Goal: Transaction & Acquisition: Purchase product/service

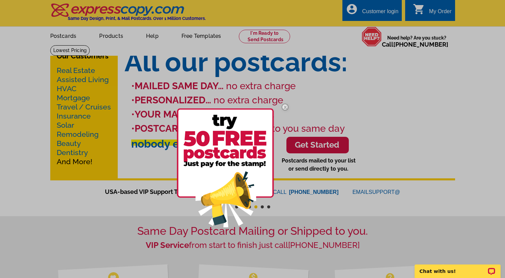
click at [285, 108] on img at bounding box center [285, 107] width 20 height 20
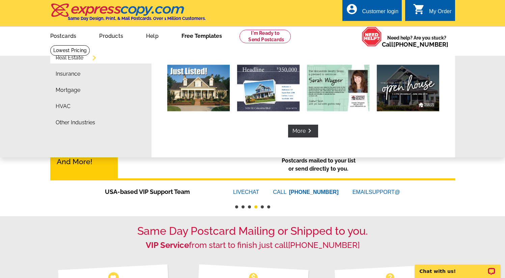
click at [203, 36] on link "Free Templates" at bounding box center [202, 35] width 62 height 16
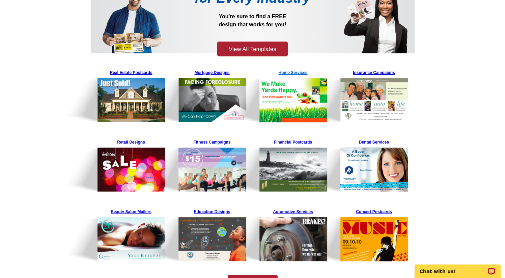
scroll to position [94, 0]
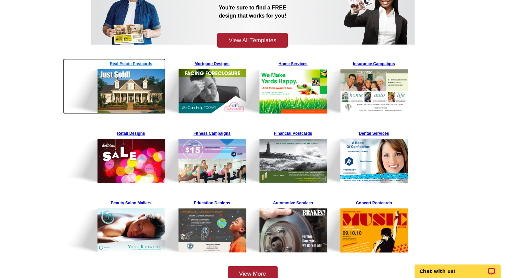
click at [129, 63] on img at bounding box center [114, 85] width 103 height 55
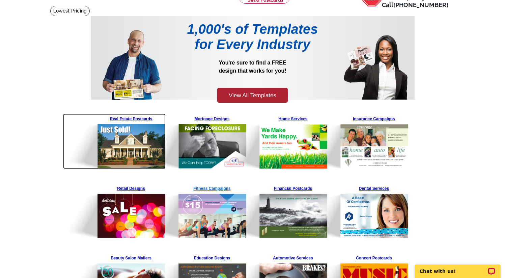
scroll to position [0, 0]
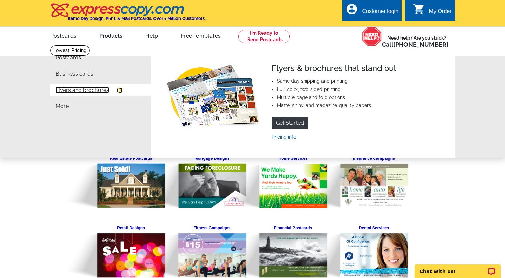
click at [91, 92] on link "Flyers and brochures" at bounding box center [82, 89] width 53 height 5
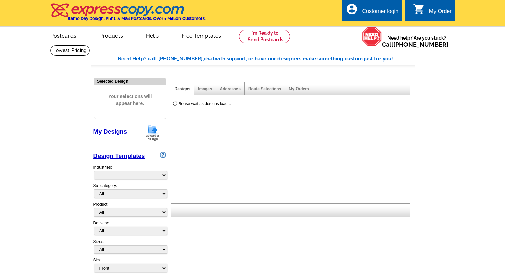
select select "785"
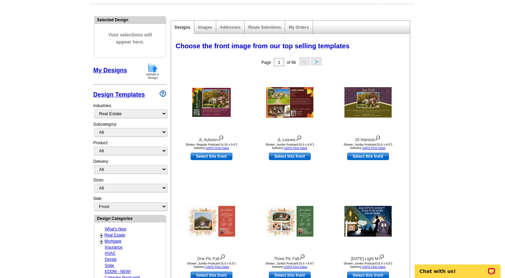
scroll to position [64, 0]
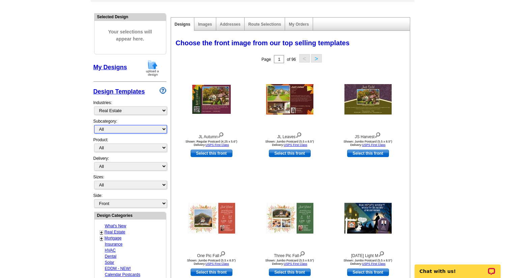
click at [134, 128] on select "All RE/MAX® Referrals Keller Williams® Berkshire Hathaway Home Services Century…" at bounding box center [130, 129] width 73 height 8
select select "807"
click at [94, 125] on select "All RE/MAX® Referrals Keller Williams® Berkshire Hathaway Home Services Century…" at bounding box center [130, 129] width 73 height 8
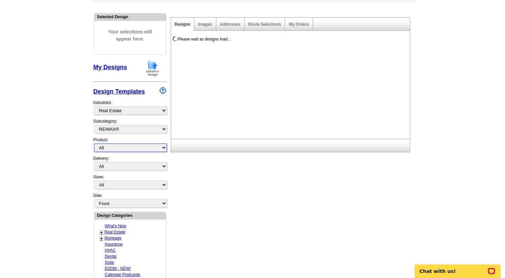
click at [124, 147] on select "All Postcards Letters and flyers Business Cards Door Hangers Greeting Cards" at bounding box center [130, 147] width 73 height 8
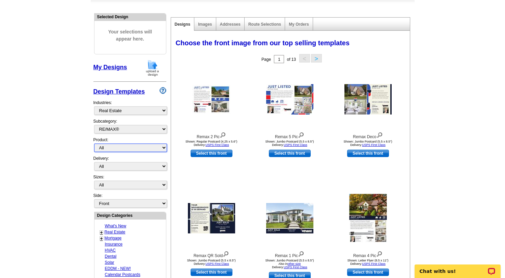
select select "2"
click at [94, 143] on select "All Postcards Letters and flyers Business Cards Door Hangers Greeting Cards" at bounding box center [130, 147] width 73 height 8
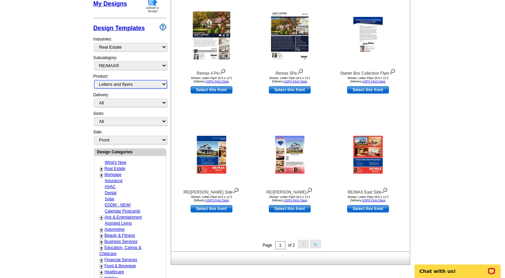
scroll to position [126, 0]
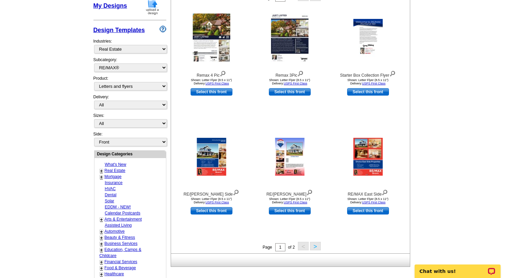
click at [317, 246] on button ">" at bounding box center [315, 246] width 11 height 8
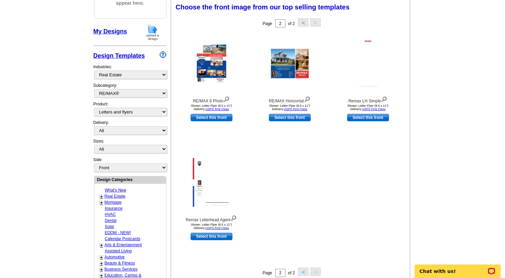
scroll to position [99, 0]
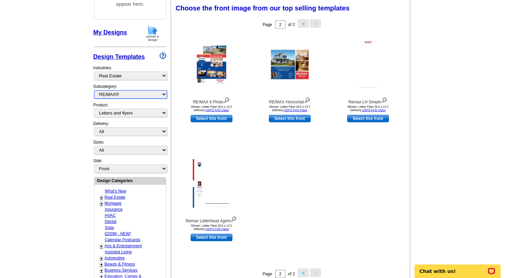
click at [145, 94] on select "All RE/MAX® Referrals Keller Williams® Berkshire Hathaway Home Services Century…" at bounding box center [130, 94] width 73 height 8
select select "785"
click at [94, 90] on select "All RE/MAX® Referrals Keller Williams® Berkshire Hathaway Home Services Century…" at bounding box center [130, 94] width 73 height 8
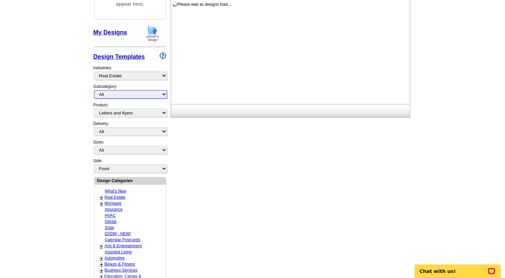
click at [137, 95] on select "All RE/MAX® Referrals Keller Williams® Berkshire Hathaway Home Services Century…" at bounding box center [130, 94] width 73 height 8
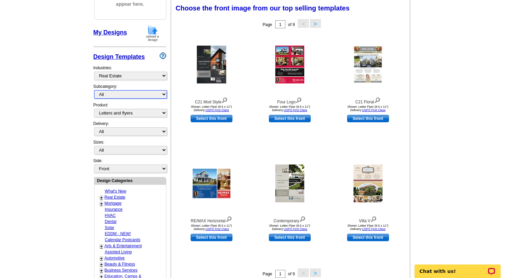
click at [94, 90] on select "All RE/MAX® Referrals Keller Williams® Berkshire Hathaway Home Services Century…" at bounding box center [130, 94] width 73 height 8
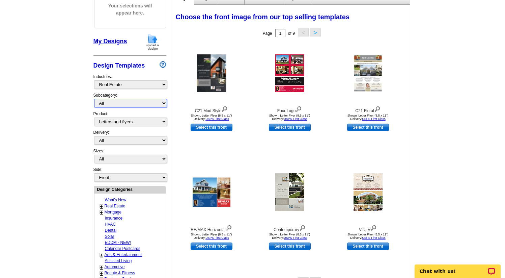
scroll to position [89, 0]
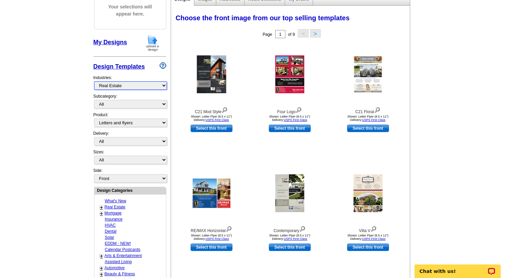
click at [160, 85] on select "What's New Real Estate Mortgage Insurance HVAC Dental Solar EDDM - NEW! Calenda…" at bounding box center [130, 85] width 73 height 8
click at [94, 81] on select "What's New Real Estate Mortgage Insurance HVAC Dental Solar EDDM - NEW! Calenda…" at bounding box center [130, 85] width 73 height 8
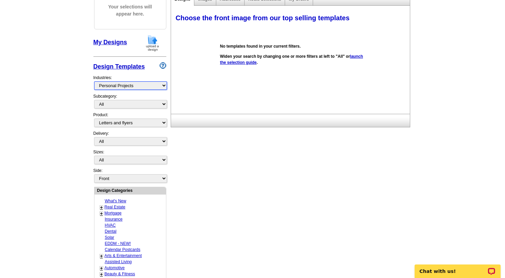
click at [137, 87] on select "What's New Real Estate Mortgage Insurance HVAC Dental Solar EDDM - NEW! Calenda…" at bounding box center [130, 85] width 73 height 8
click at [94, 81] on select "What's New Real Estate Mortgage Insurance HVAC Dental Solar EDDM - NEW! Calenda…" at bounding box center [130, 85] width 73 height 8
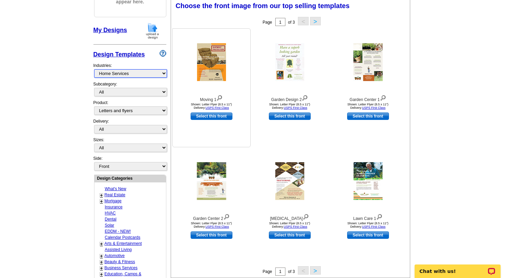
scroll to position [98, 0]
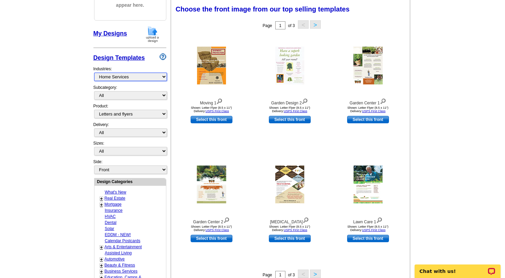
click at [133, 76] on select "What's New Real Estate Mortgage Insurance HVAC Dental Solar EDDM - NEW! Calenda…" at bounding box center [130, 77] width 73 height 8
click at [94, 73] on select "What's New Real Estate Mortgage Insurance HVAC Dental Solar EDDM - NEW! Calenda…" at bounding box center [130, 77] width 73 height 8
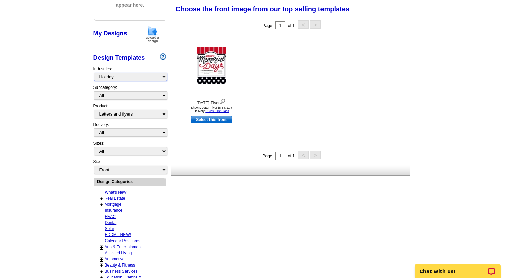
click at [146, 75] on select "What's New Real Estate Mortgage Insurance HVAC Dental Solar EDDM - NEW! Calenda…" at bounding box center [130, 77] width 73 height 8
click at [94, 73] on select "What's New Real Estate Mortgage Insurance HVAC Dental Solar EDDM - NEW! Calenda…" at bounding box center [130, 77] width 73 height 8
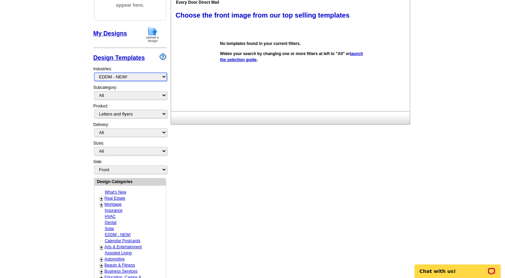
click at [136, 76] on select "What's New Real Estate Mortgage Insurance HVAC Dental Solar EDDM - NEW! Calenda…" at bounding box center [130, 77] width 73 height 8
select select "972"
click at [94, 73] on select "What's New Real Estate Mortgage Insurance HVAC Dental Solar EDDM - NEW! Calenda…" at bounding box center [130, 77] width 73 height 8
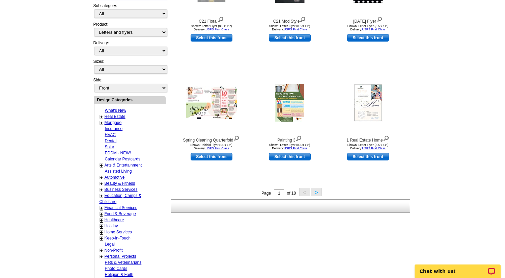
scroll to position [181, 0]
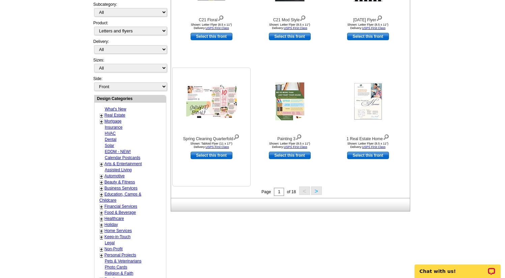
click at [220, 158] on link "Select this front" at bounding box center [212, 154] width 42 height 7
select select "8"
select select "back"
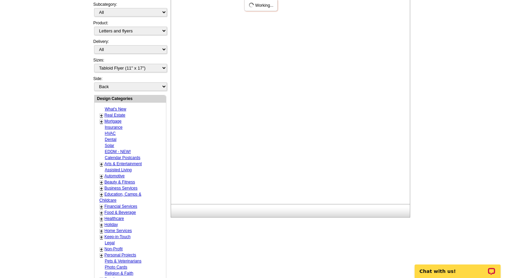
scroll to position [0, 0]
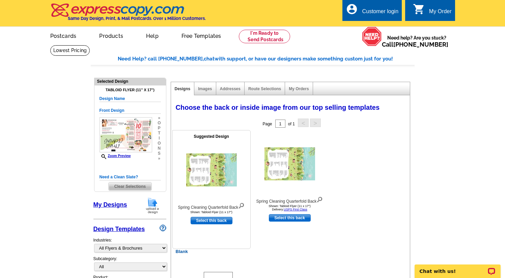
click at [242, 205] on img at bounding box center [241, 204] width 6 height 7
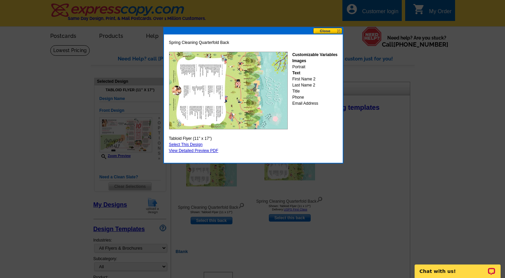
click at [338, 30] on button at bounding box center [328, 31] width 30 height 6
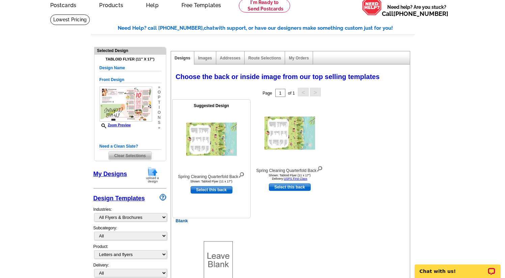
scroll to position [35, 0]
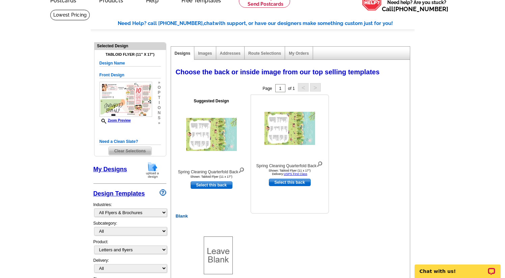
click at [296, 125] on img at bounding box center [290, 128] width 51 height 33
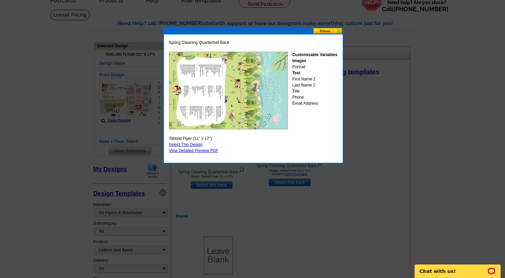
click at [77, 18] on div at bounding box center [252, 121] width 505 height 313
click at [337, 32] on button at bounding box center [328, 31] width 30 height 6
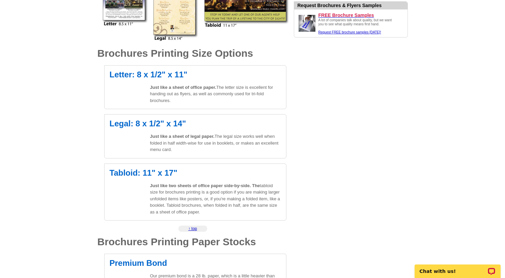
scroll to position [217, 0]
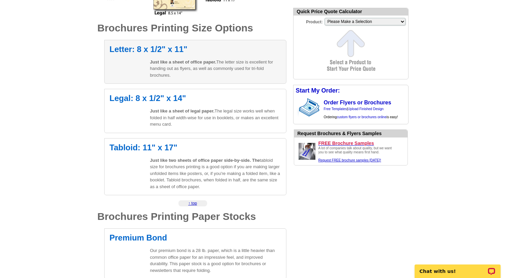
click at [131, 51] on h2 "Letter: 8 x 1/2" x 11"" at bounding box center [195, 49] width 171 height 8
select select "6"
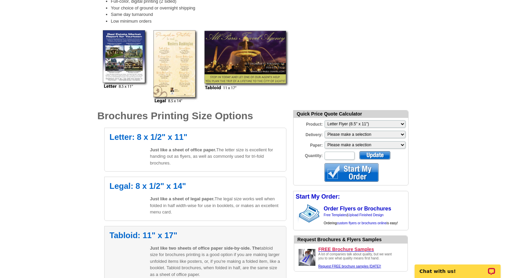
scroll to position [0, 0]
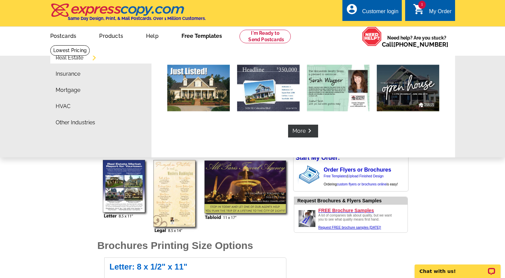
click at [196, 36] on link "Free Templates" at bounding box center [202, 35] width 62 height 16
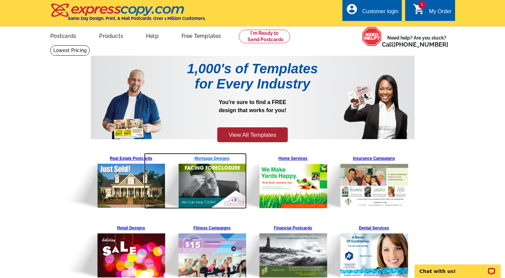
click at [147, 157] on img at bounding box center [195, 181] width 103 height 56
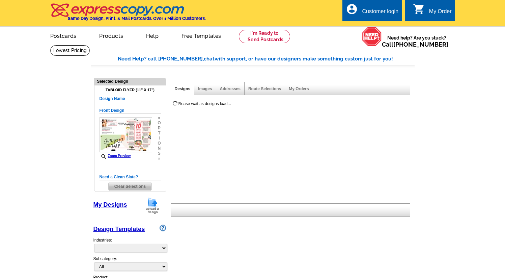
select select "2"
select select "8"
select select "back"
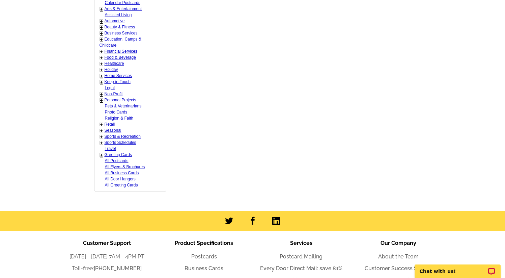
scroll to position [409, 0]
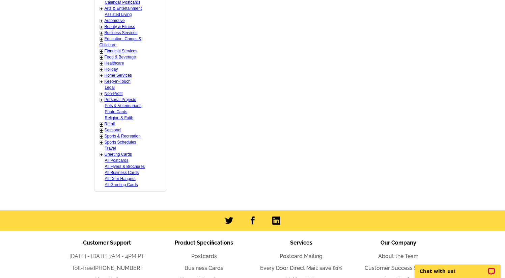
click at [126, 167] on link "All Flyers & Brochures" at bounding box center [125, 166] width 40 height 5
select select "972"
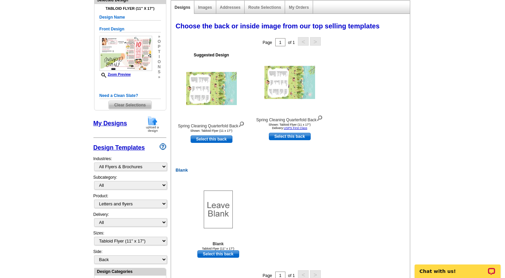
scroll to position [114, 0]
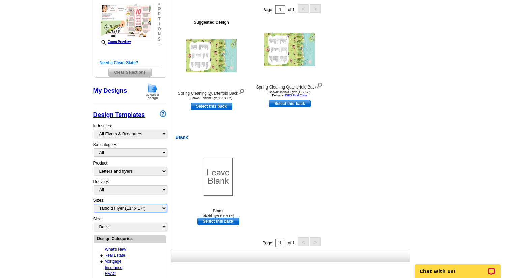
click at [136, 206] on select "All Letter Flyer (8.5" x 11") Tabloid Flyer (11" x 17")" at bounding box center [130, 208] width 73 height 8
click at [94, 204] on select "All Letter Flyer (8.5" x 11") Tabloid Flyer (11" x 17")" at bounding box center [130, 208] width 73 height 8
select select "8"
click at [134, 208] on select "All Letter Flyer (8.5" x 11") Tabloid Flyer (11" x 17")" at bounding box center [130, 208] width 73 height 8
select select
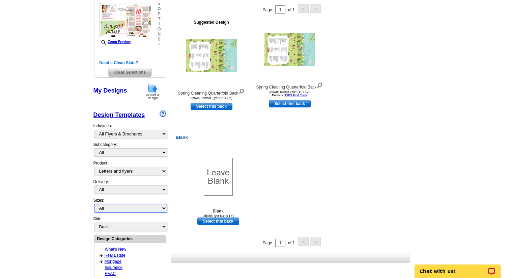
click at [94, 204] on select "All Letter Flyer (8.5" x 11") Tabloid Flyer (11" x 17")" at bounding box center [130, 208] width 73 height 8
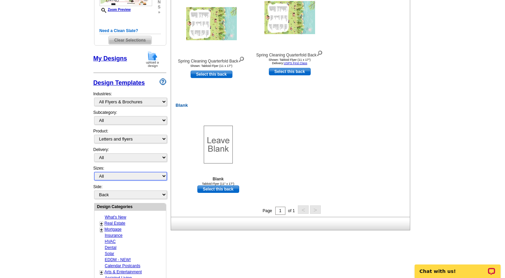
scroll to position [165, 0]
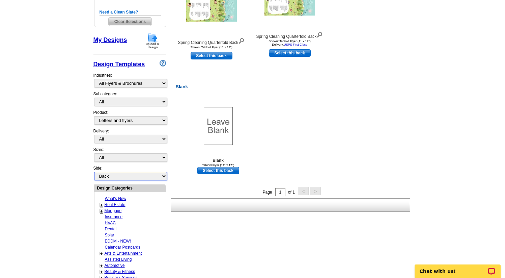
click at [138, 174] on select "Front Back" at bounding box center [130, 176] width 73 height 8
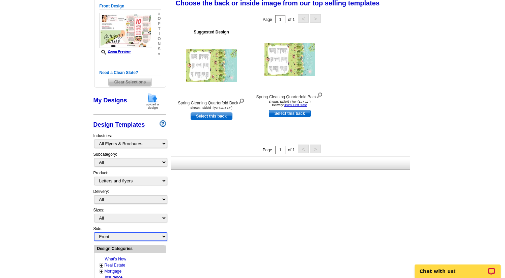
click at [94, 235] on select "Front Back" at bounding box center [130, 236] width 73 height 8
select select "front"
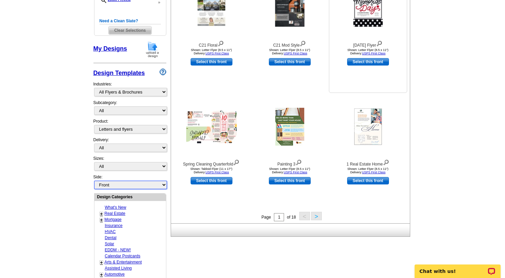
scroll to position [170, 0]
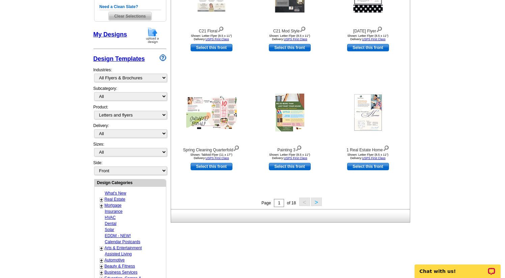
click at [316, 202] on button ">" at bounding box center [316, 201] width 11 height 8
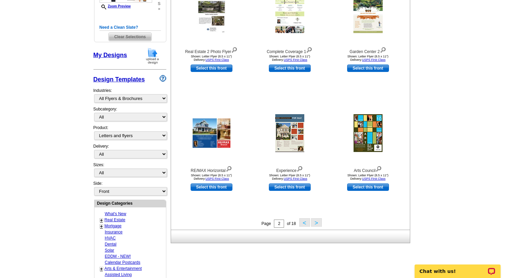
scroll to position [151, 0]
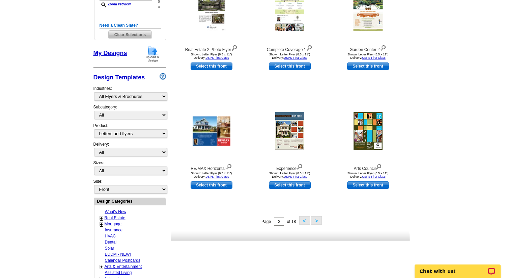
click at [315, 221] on button ">" at bounding box center [316, 220] width 11 height 8
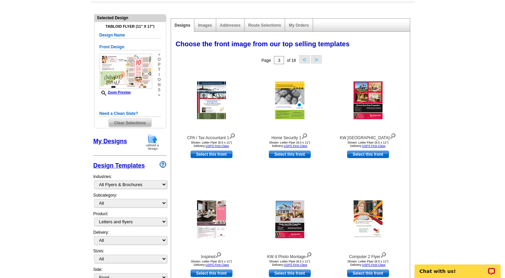
scroll to position [0, 0]
